Goal: Transaction & Acquisition: Purchase product/service

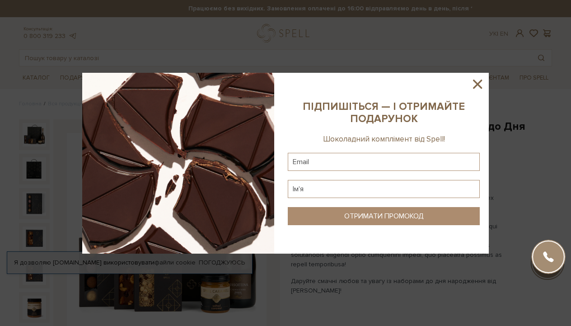
click at [478, 83] on icon at bounding box center [477, 84] width 9 height 9
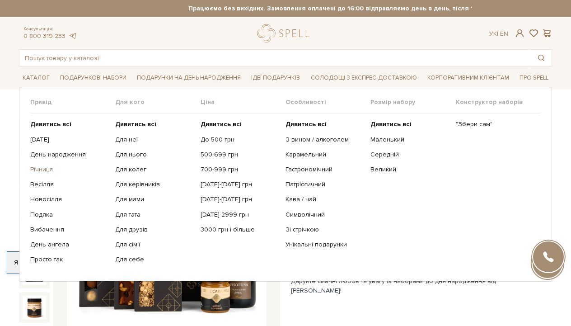
click at [42, 169] on link "Річниця" at bounding box center [69, 169] width 78 height 8
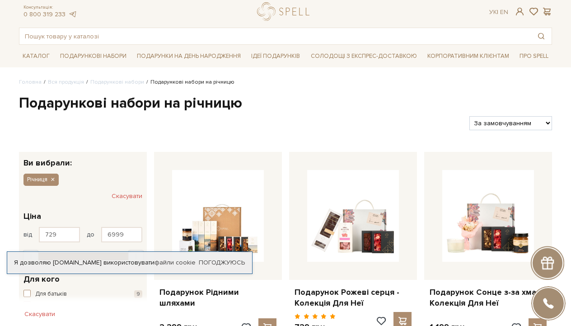
scroll to position [28, 0]
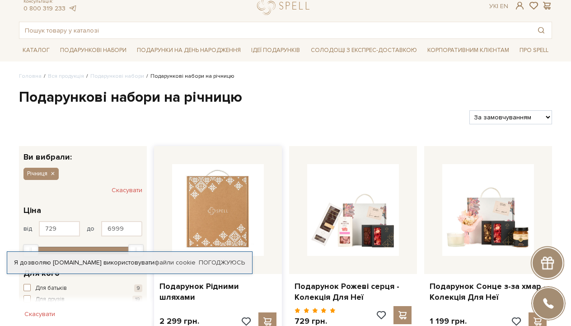
click at [220, 213] on img at bounding box center [218, 210] width 92 height 92
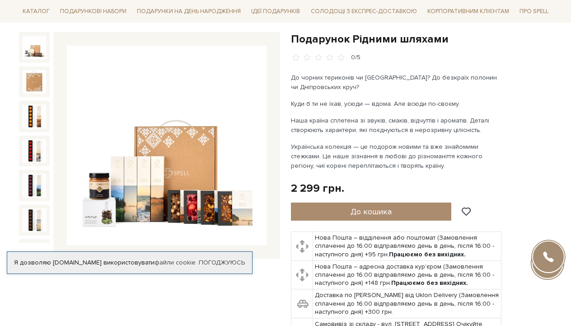
scroll to position [103, 0]
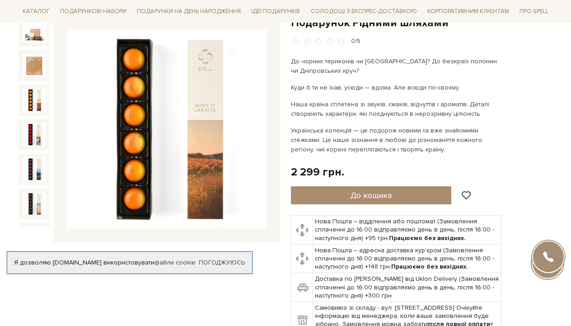
click at [39, 106] on img at bounding box center [34, 99] width 23 height 23
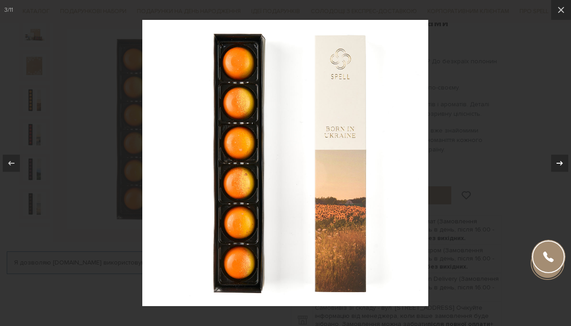
click at [561, 166] on icon at bounding box center [559, 163] width 11 height 11
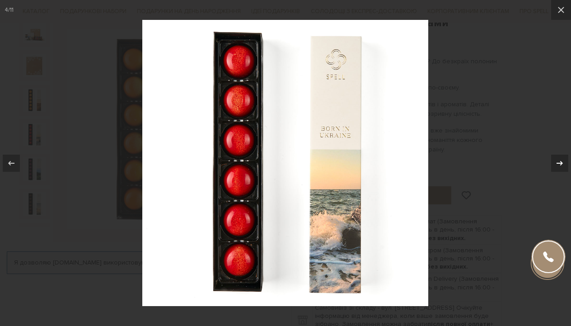
click at [561, 165] on icon at bounding box center [559, 163] width 11 height 11
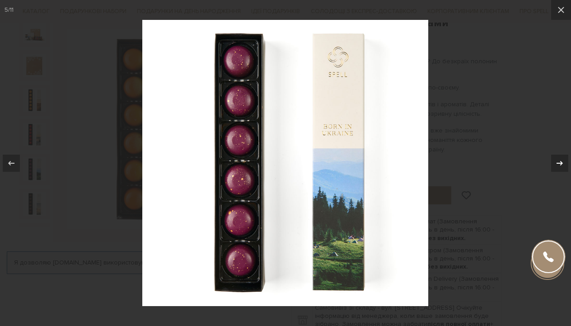
click at [561, 166] on icon at bounding box center [559, 163] width 11 height 11
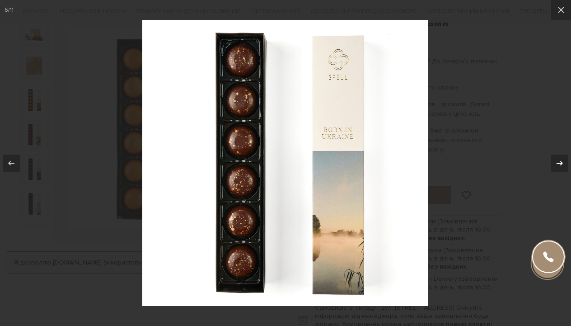
click at [561, 166] on icon at bounding box center [559, 163] width 11 height 11
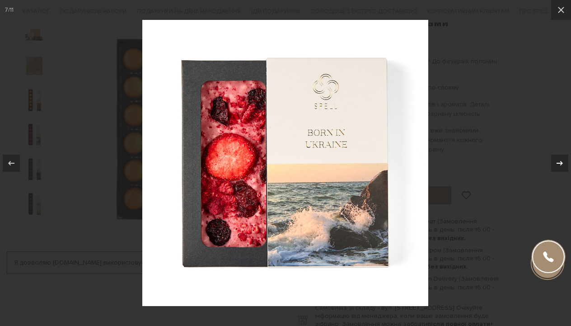
click at [561, 166] on icon at bounding box center [559, 163] width 11 height 11
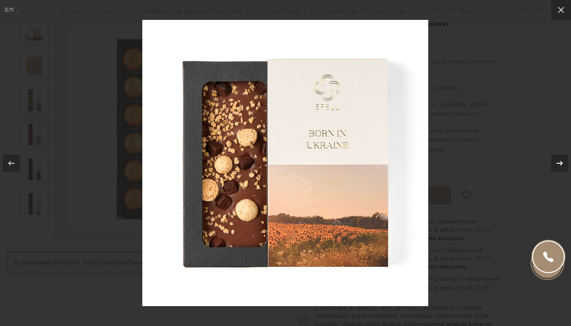
click at [561, 166] on icon at bounding box center [559, 163] width 11 height 11
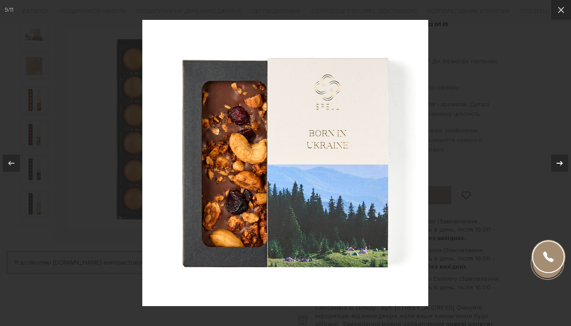
click at [561, 166] on icon at bounding box center [559, 163] width 11 height 11
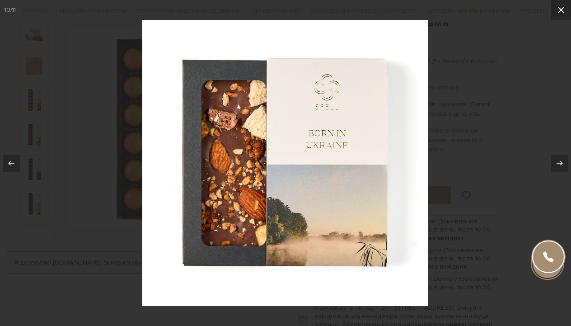
click at [558, 14] on icon at bounding box center [561, 10] width 11 height 11
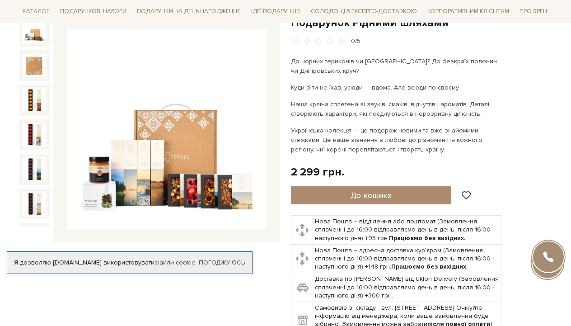
click at [32, 38] on img at bounding box center [34, 30] width 23 height 23
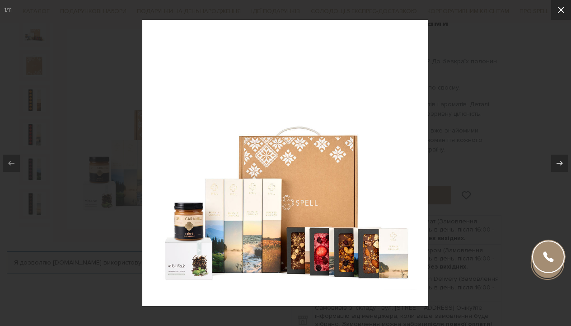
click at [559, 7] on icon at bounding box center [561, 10] width 11 height 11
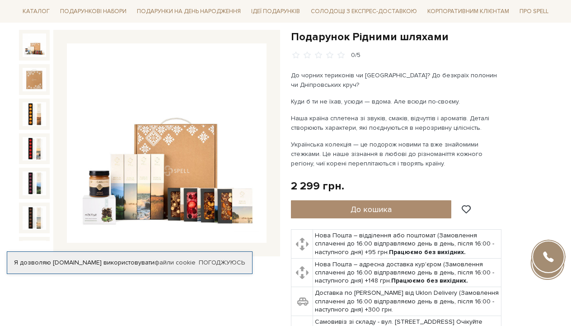
scroll to position [91, 0]
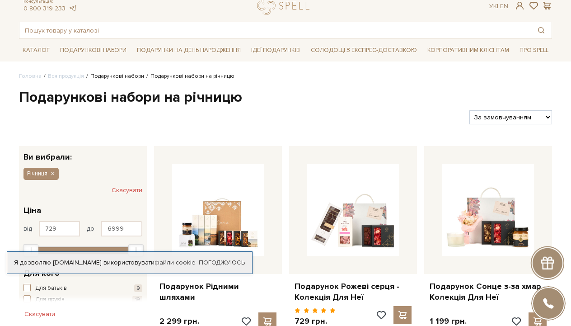
scroll to position [28, 0]
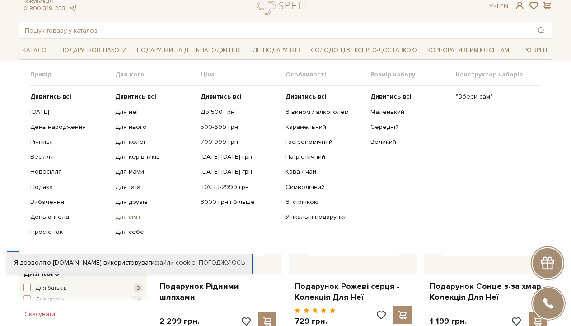
click at [136, 215] on link "Для сім'ї" at bounding box center [154, 217] width 78 height 8
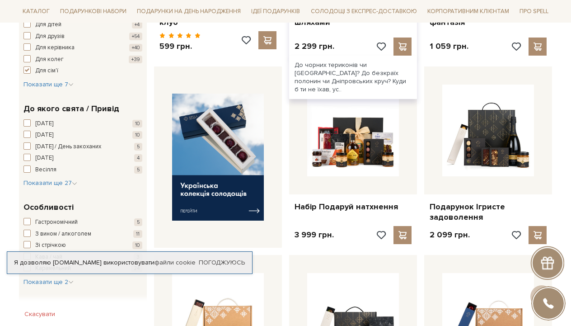
scroll to position [304, 0]
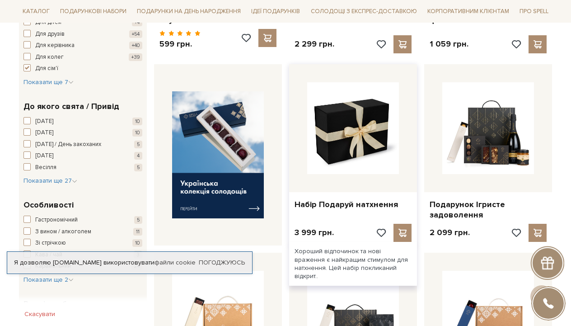
click at [361, 108] on img at bounding box center [353, 128] width 92 height 92
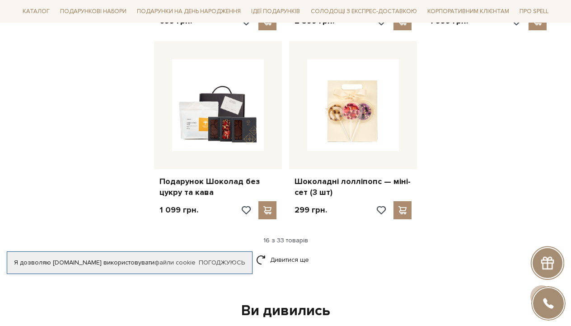
scroll to position [1072, 0]
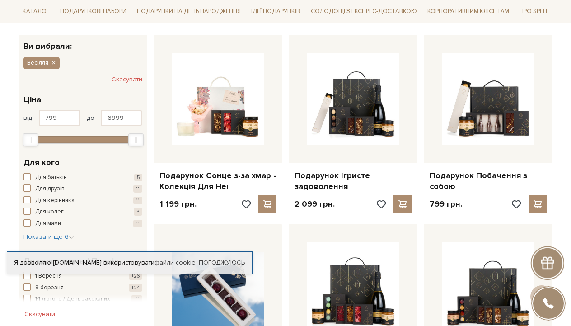
scroll to position [142, 0]
